Goal: Find specific page/section

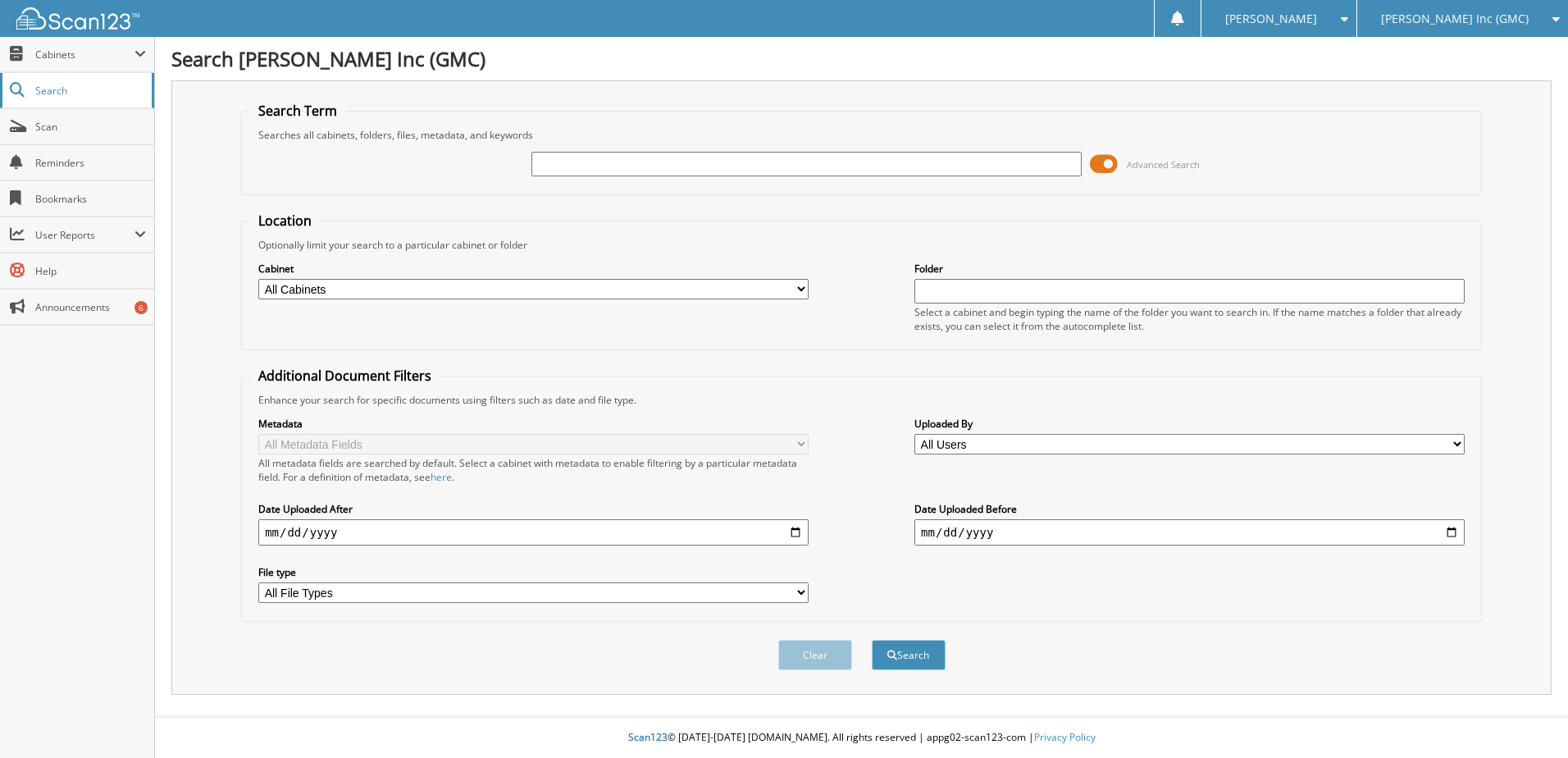
click at [43, 93] on span "Search" at bounding box center [90, 91] width 109 height 14
click at [750, 163] on input "text" at bounding box center [806, 164] width 550 height 25
type input "G3327"
click at [872, 640] on button "Search" at bounding box center [909, 655] width 74 height 30
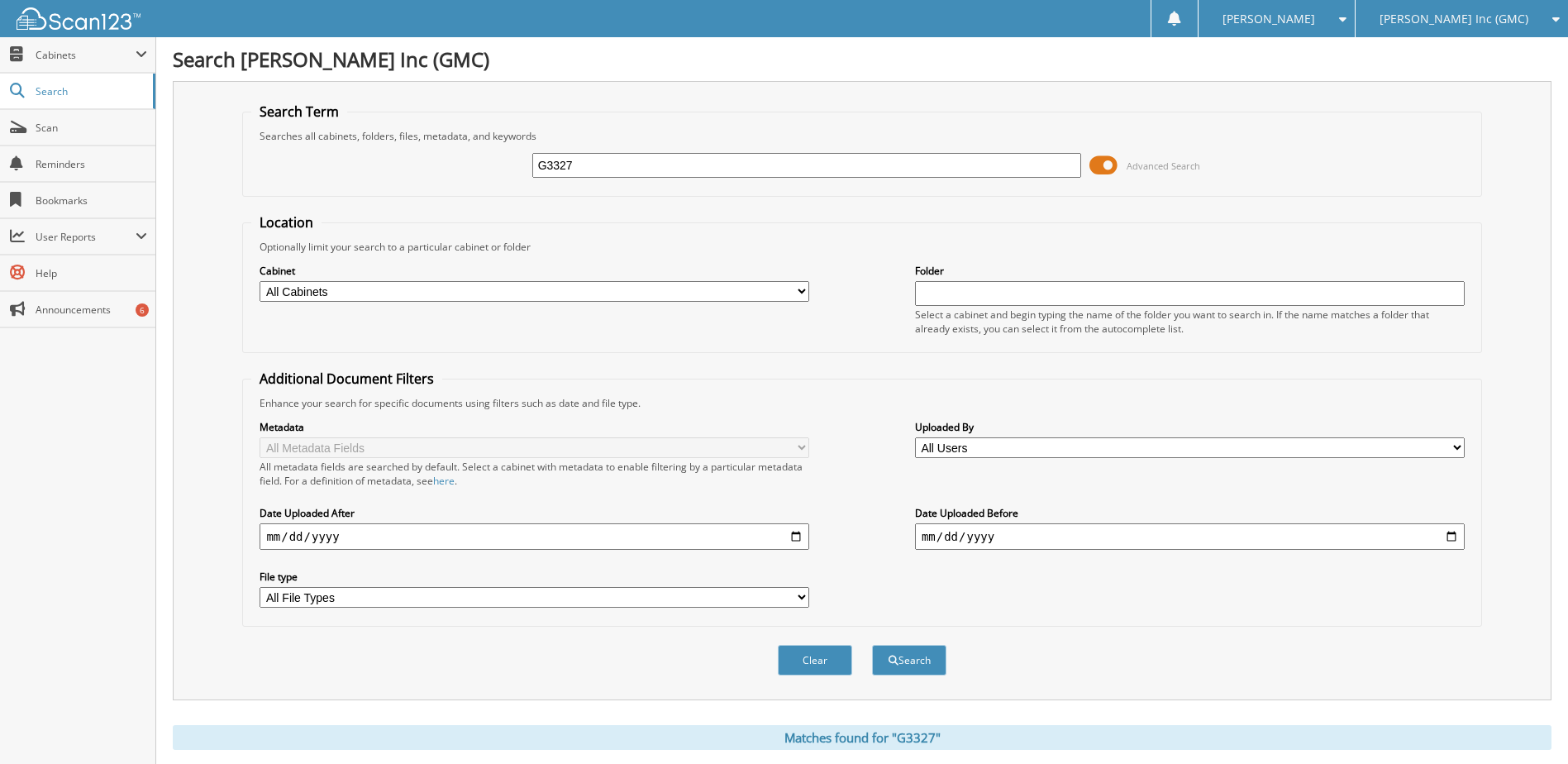
scroll to position [252, 0]
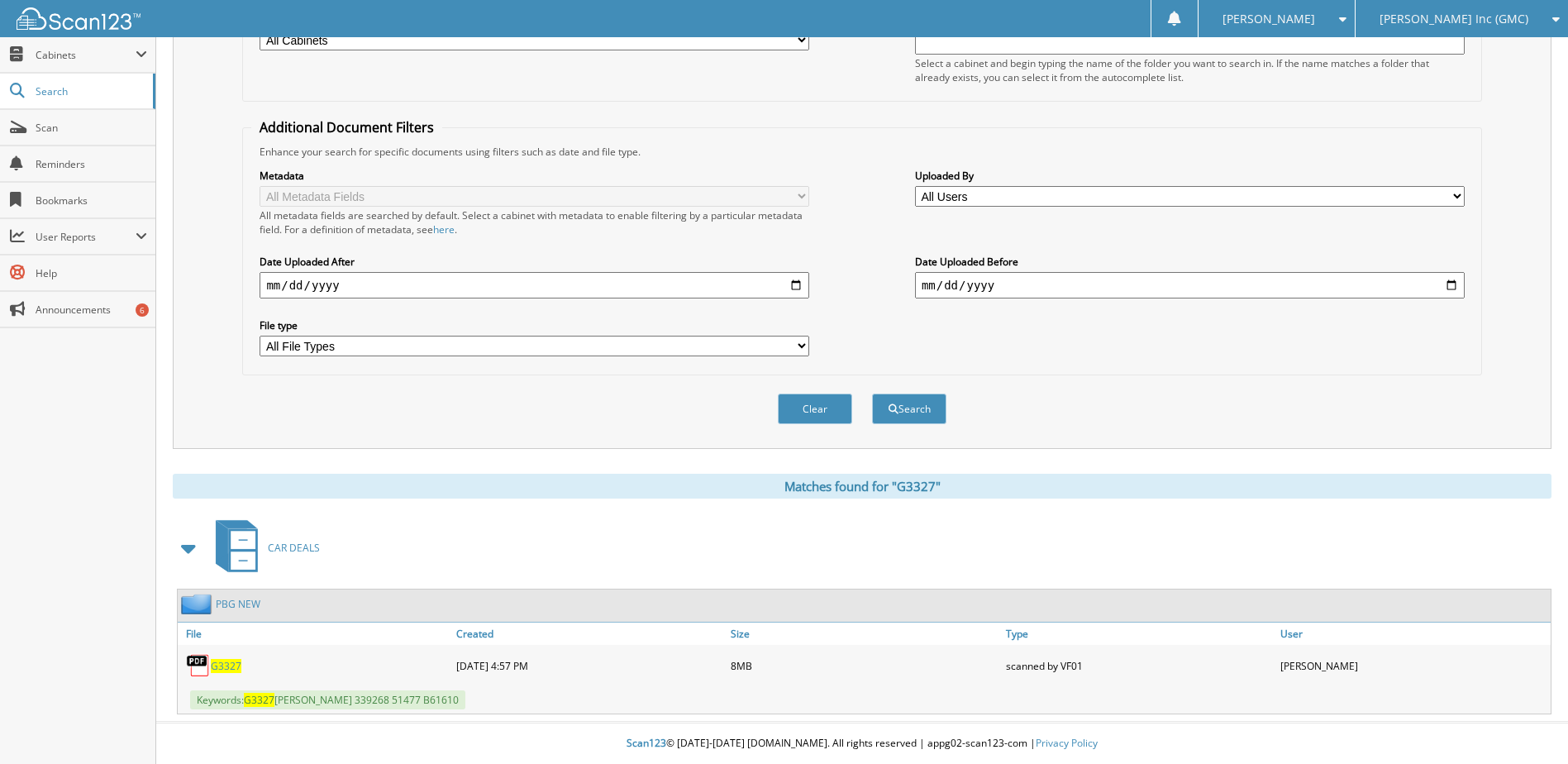
drag, startPoint x: 223, startPoint y: 655, endPoint x: 222, endPoint y: 667, distance: 12.0
click at [223, 659] on div "G3327" at bounding box center [315, 666] width 275 height 33
click at [222, 667] on span "G3327" at bounding box center [226, 666] width 30 height 14
